Goal: Information Seeking & Learning: Learn about a topic

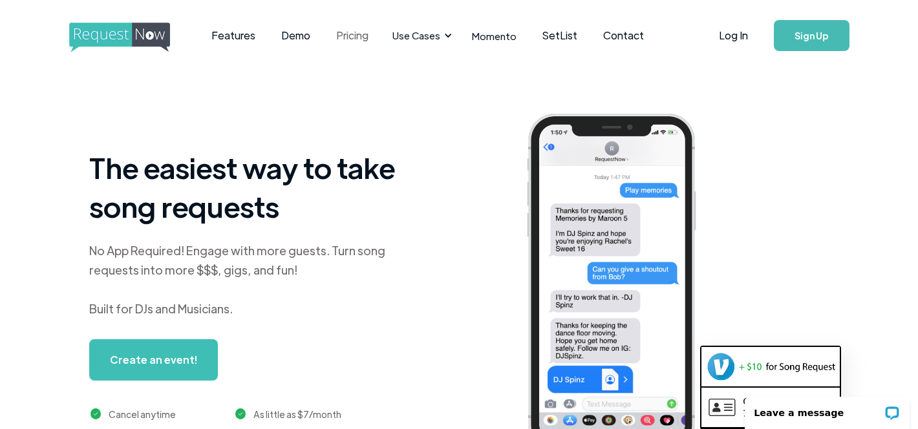
click at [353, 28] on link "Pricing" at bounding box center [352, 36] width 58 height 40
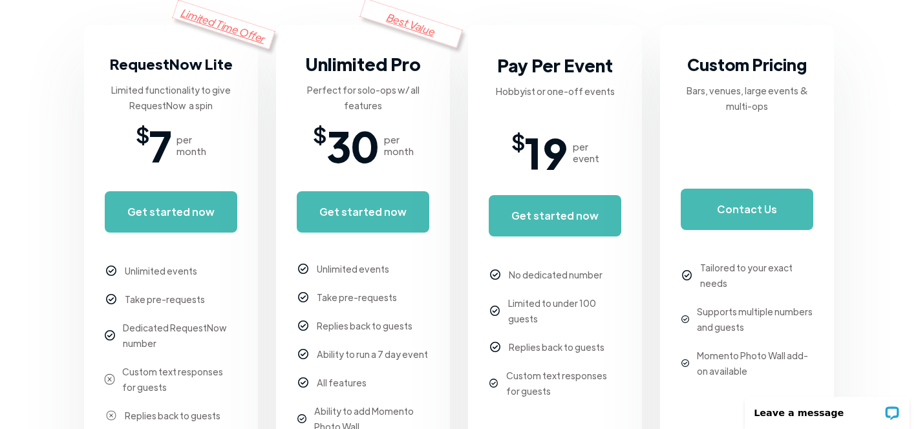
scroll to position [312, 0]
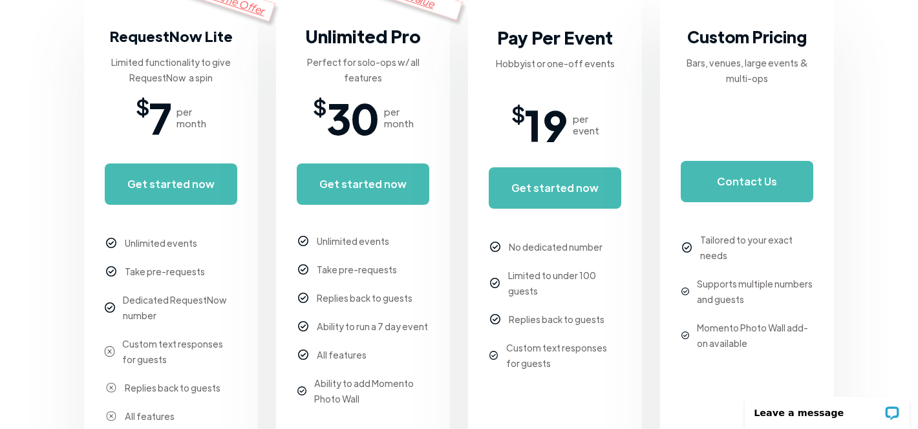
click at [167, 295] on div "Dedicated RequestNow number" at bounding box center [180, 307] width 114 height 31
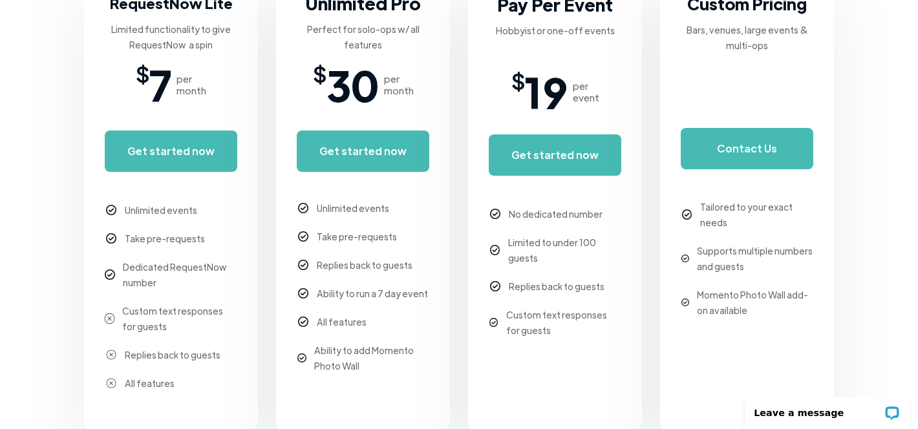
scroll to position [0, 0]
